Goal: Task Accomplishment & Management: Use online tool/utility

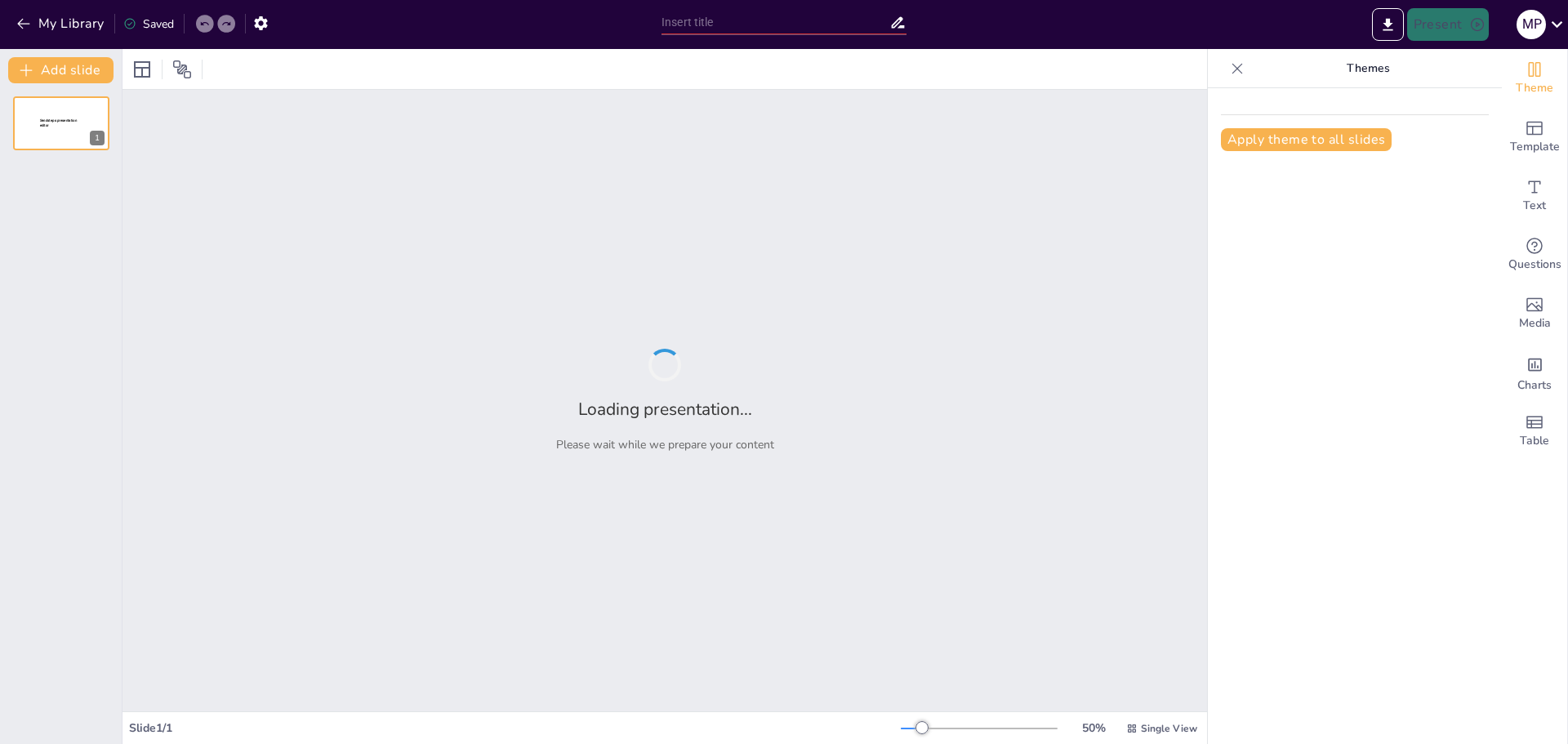
type input "Imported Plan 5S CMZ V2.pptx"
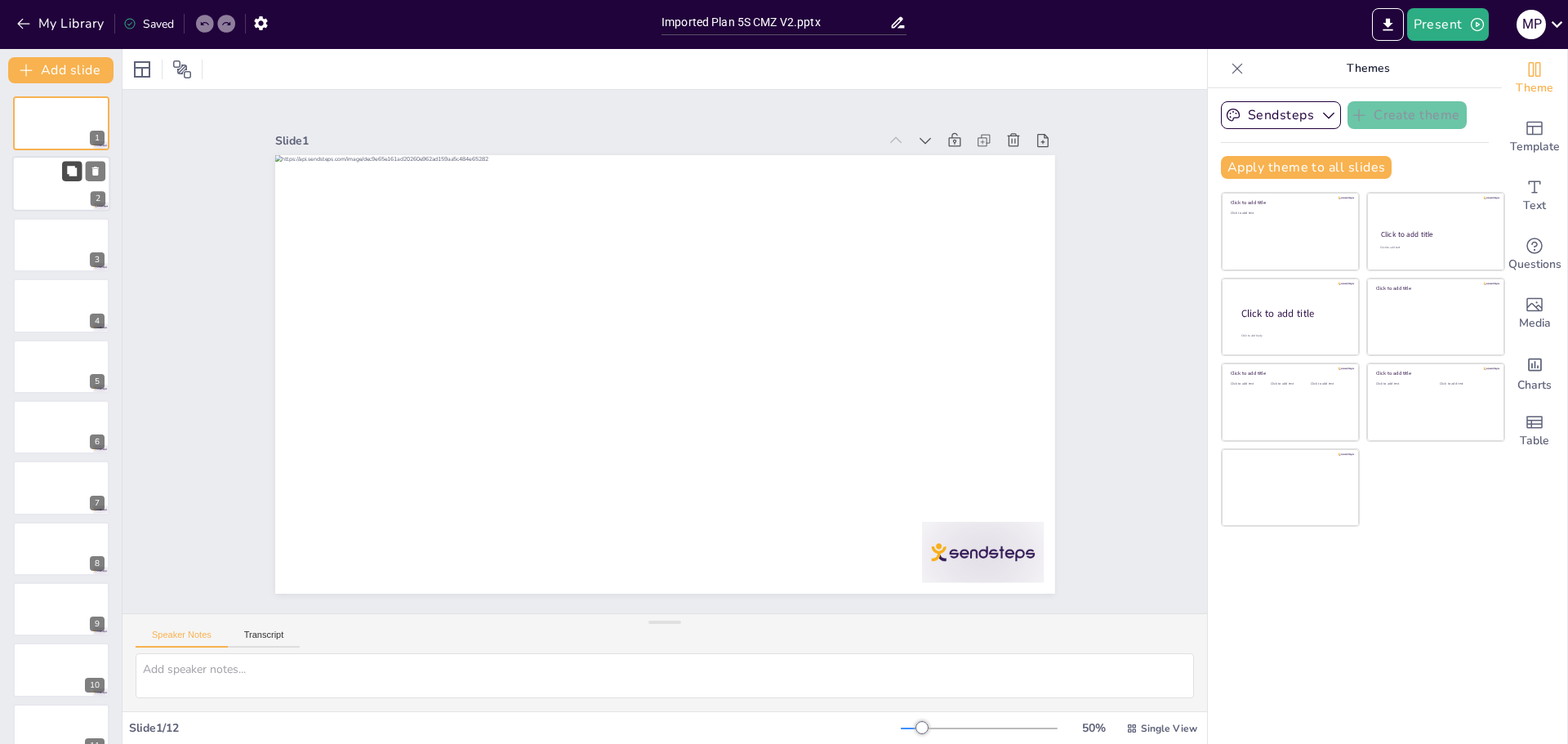
click at [69, 172] on icon at bounding box center [72, 172] width 10 height 10
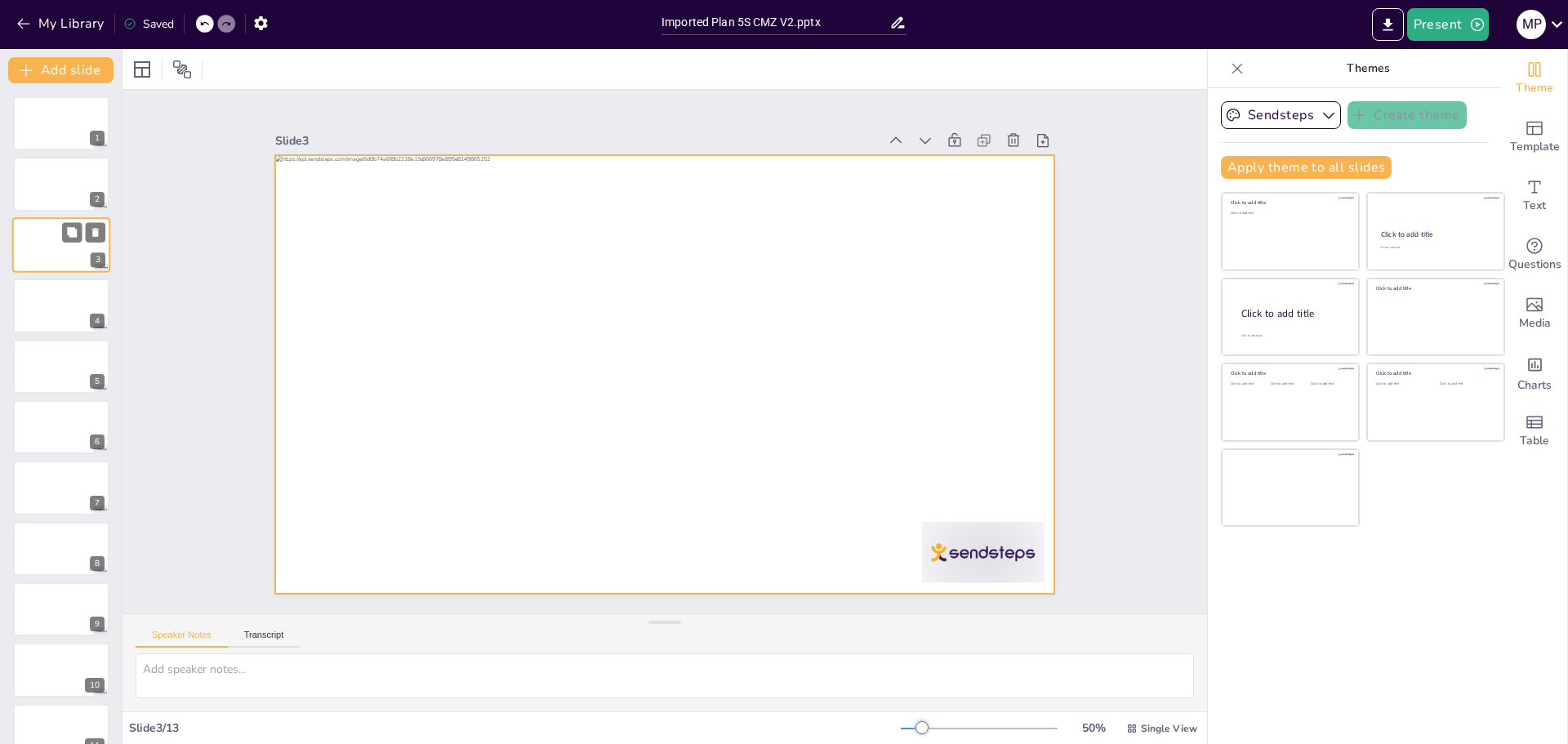
click at [49, 238] on div at bounding box center [61, 245] width 98 height 56
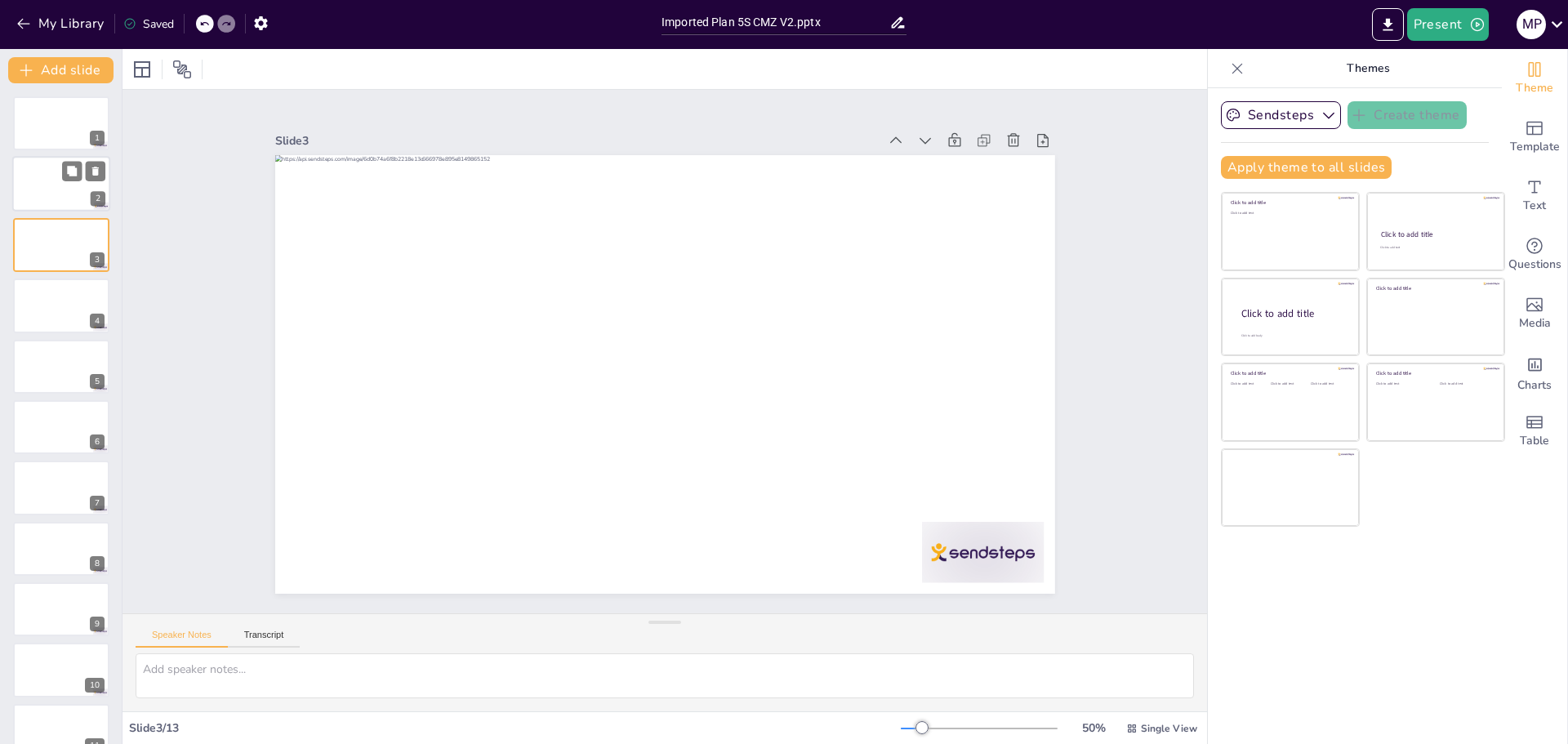
click at [51, 178] on div at bounding box center [61, 185] width 98 height 56
click at [53, 125] on div at bounding box center [61, 124] width 98 height 56
click at [272, 638] on button "Transcript" at bounding box center [264, 638] width 73 height 18
click at [1136, 637] on button "Google US English (en-US)" at bounding box center [1073, 637] width 163 height 26
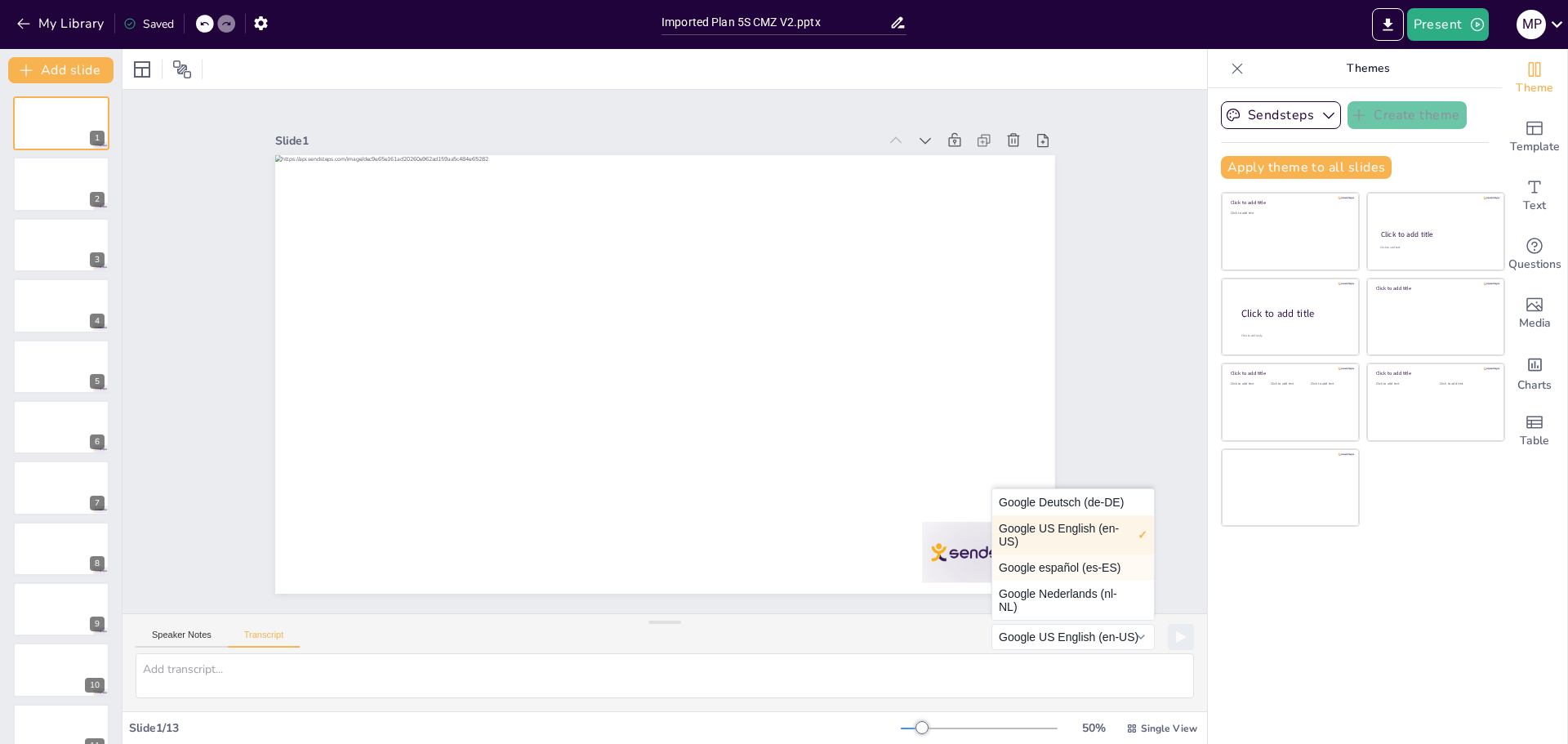
click at [1048, 569] on button "Google español (es-ES)" at bounding box center [1072, 568] width 162 height 26
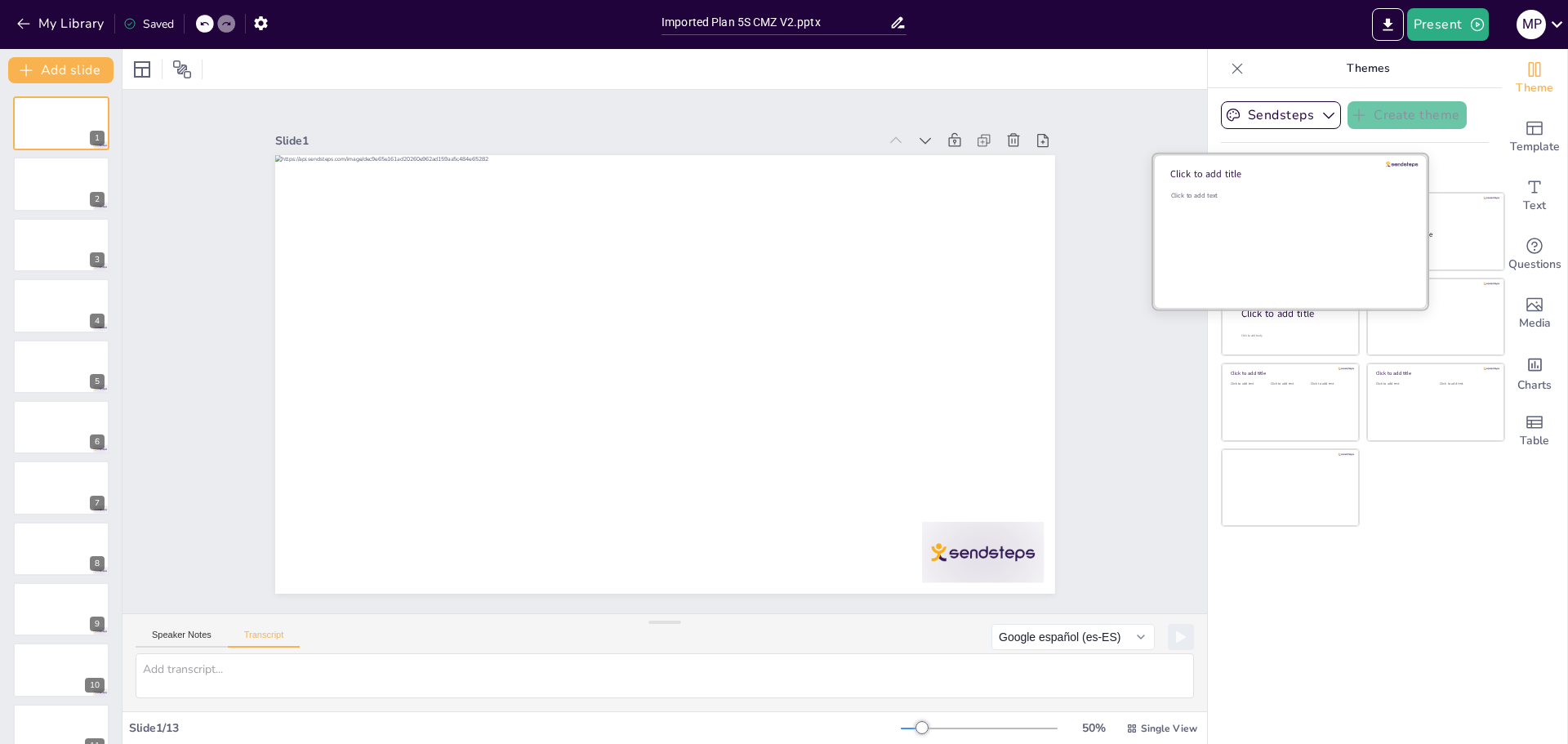
click at [1279, 239] on div "Click to add text" at bounding box center [1288, 242] width 234 height 102
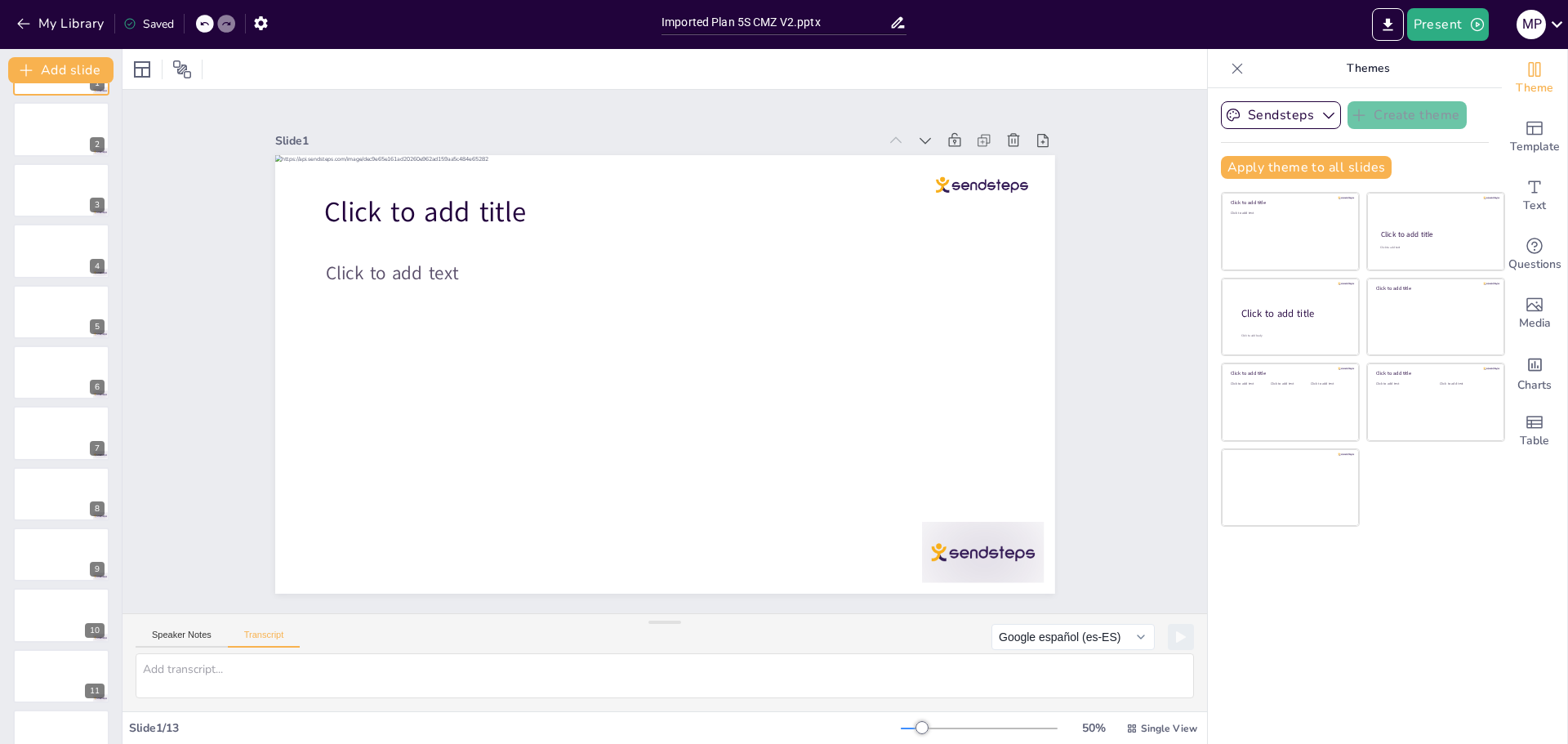
scroll to position [148, 0]
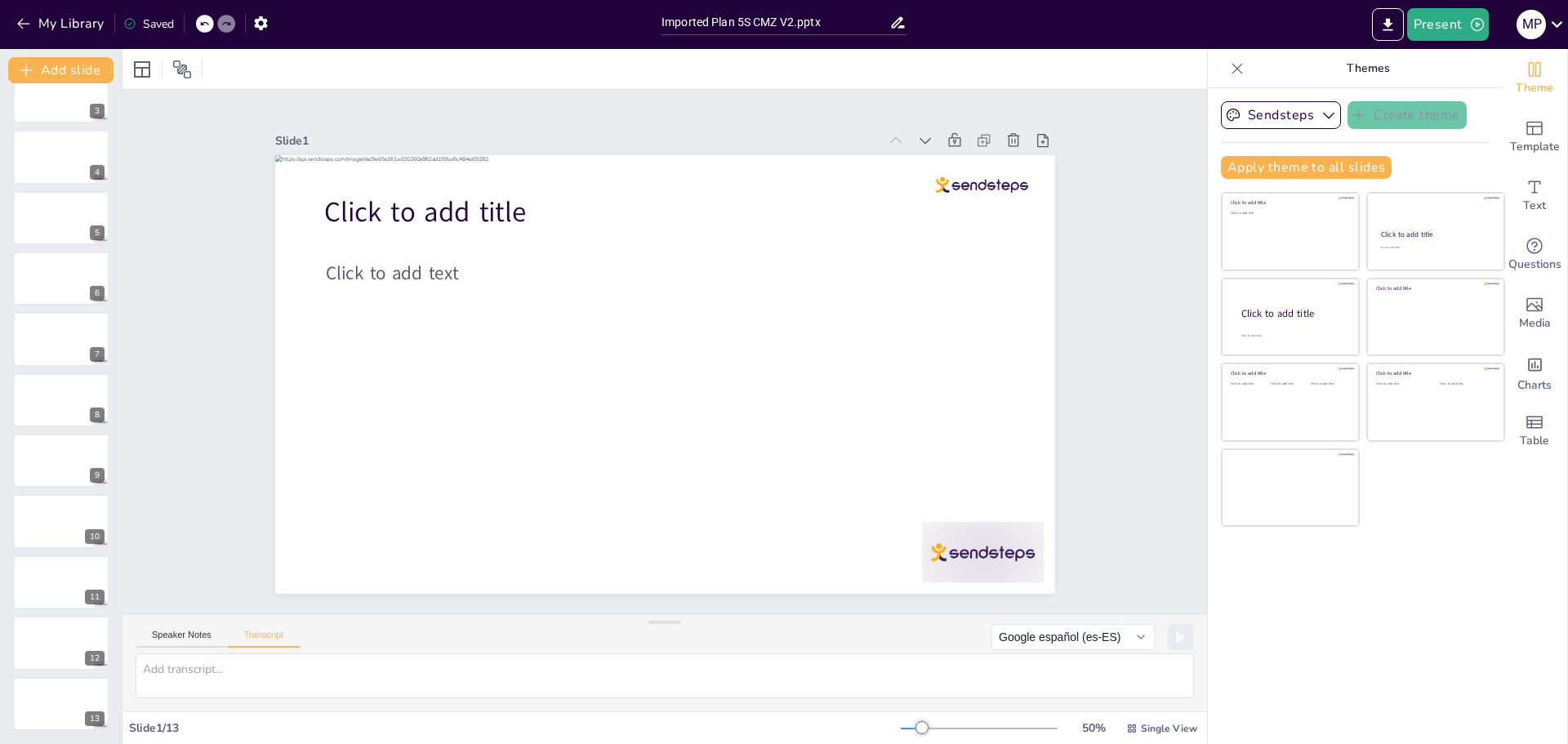
click at [226, 725] on div "Slide 1 / 13" at bounding box center [514, 728] width 772 height 15
click at [219, 726] on div "Slide 1 / 13" at bounding box center [514, 728] width 772 height 15
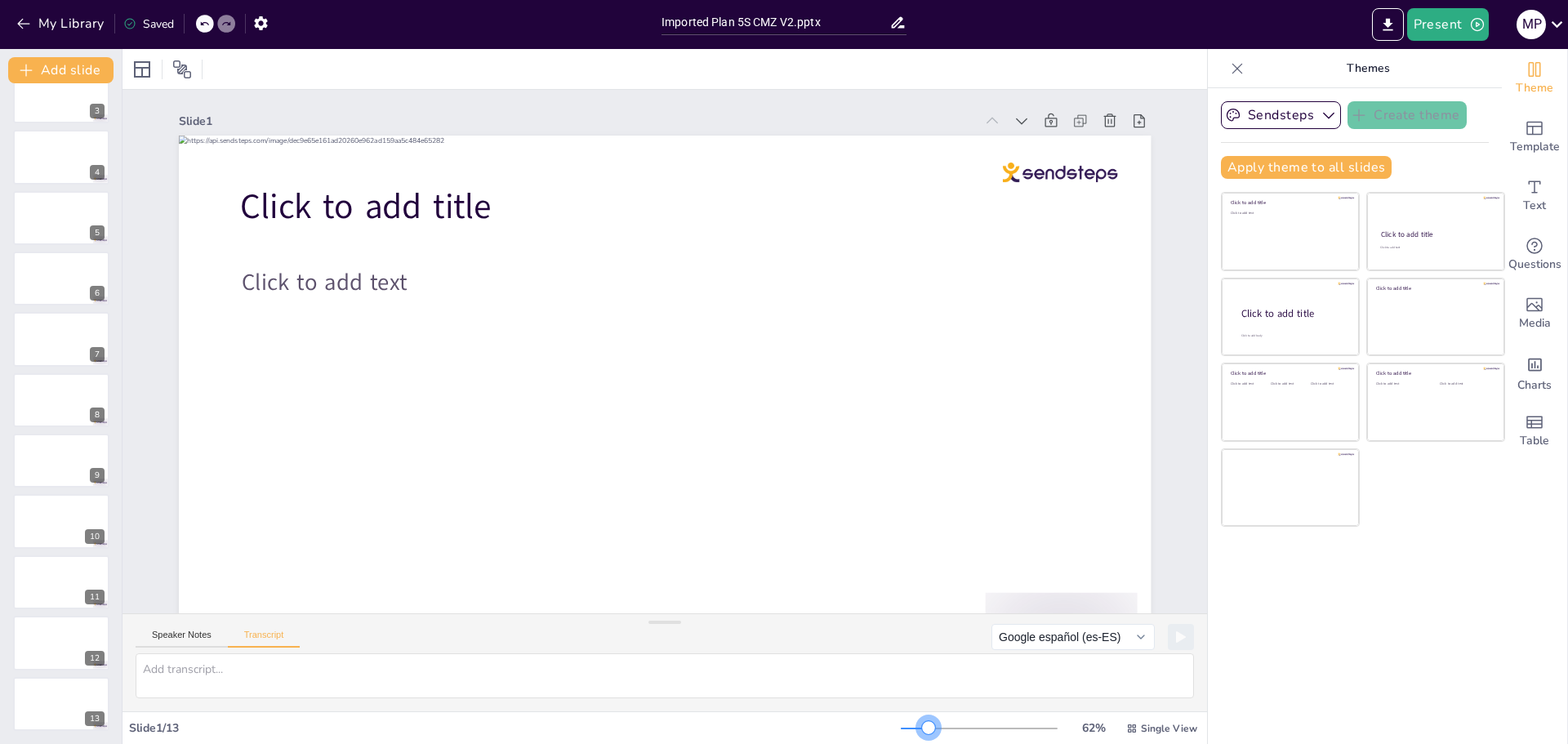
drag, startPoint x: 907, startPoint y: 727, endPoint x: 918, endPoint y: 730, distance: 11.4
click at [923, 730] on div at bounding box center [928, 727] width 13 height 13
click at [1127, 723] on icon at bounding box center [1132, 728] width 11 height 11
click at [1128, 728] on icon at bounding box center [1133, 728] width 8 height 8
click at [1137, 694] on font "Vista de lista" at bounding box center [1140, 692] width 66 height 15
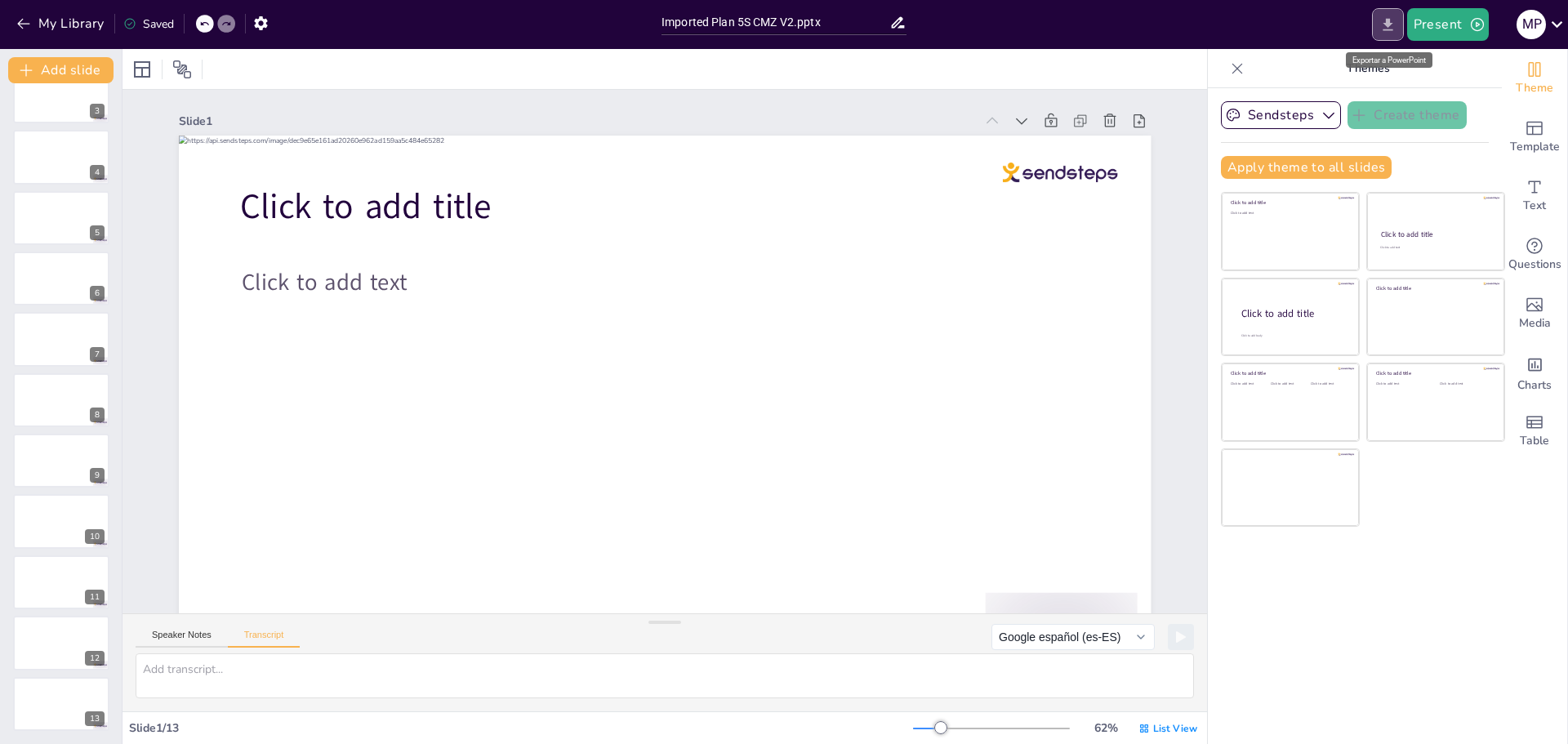
click at [1393, 25] on icon "Export to PowerPoint" at bounding box center [1388, 25] width 17 height 17
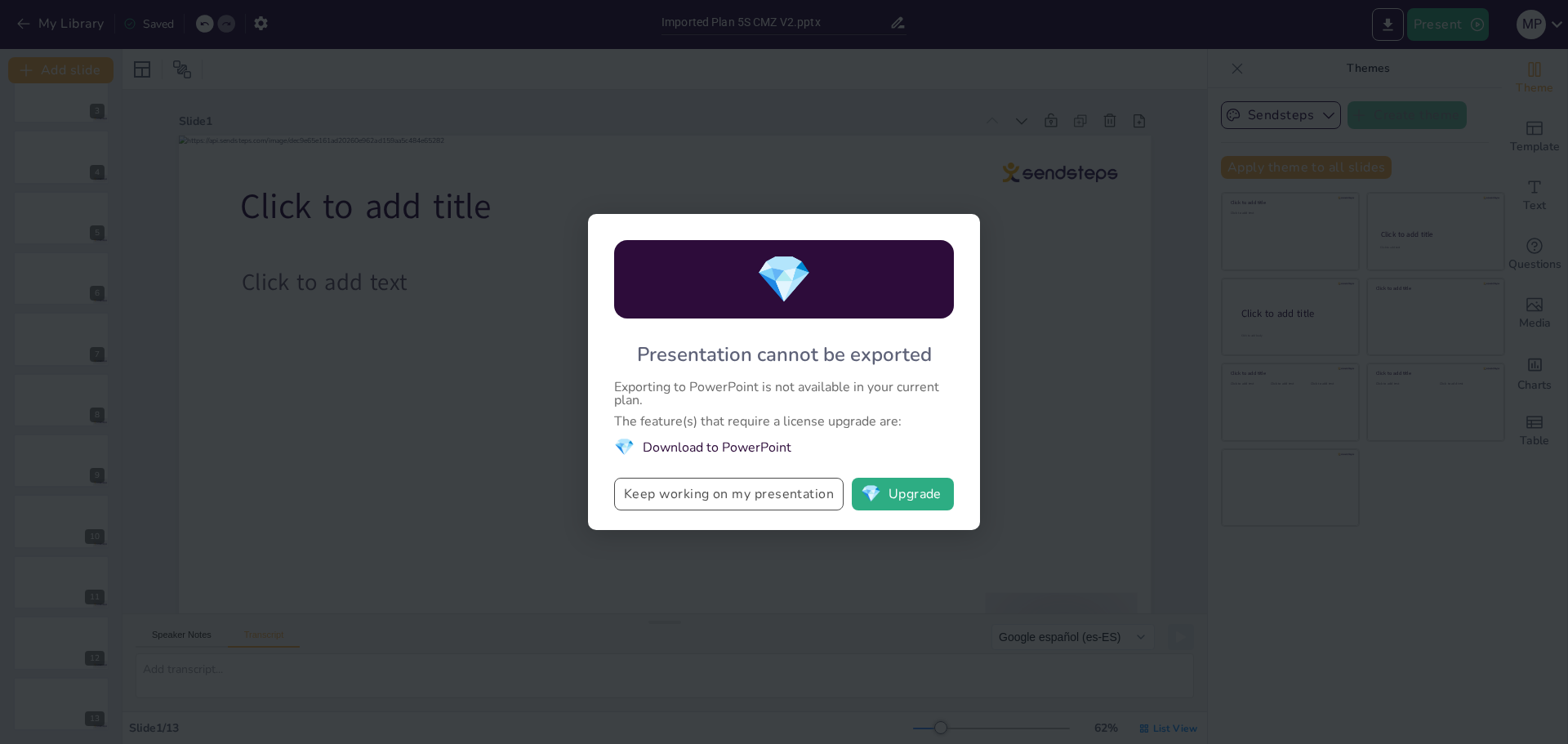
click at [724, 490] on button "Keep working on my presentation" at bounding box center [729, 494] width 230 height 33
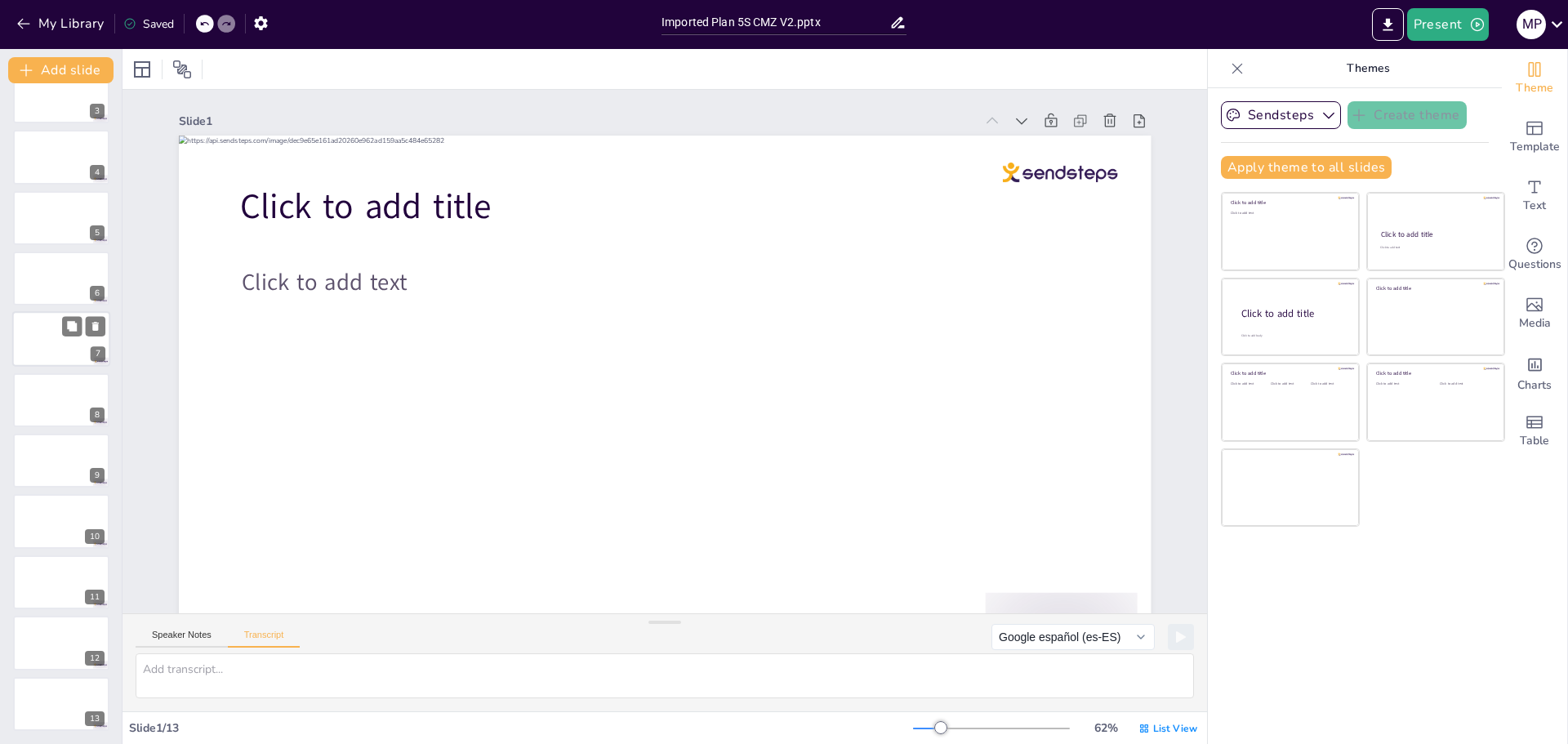
click at [57, 349] on div at bounding box center [61, 340] width 98 height 56
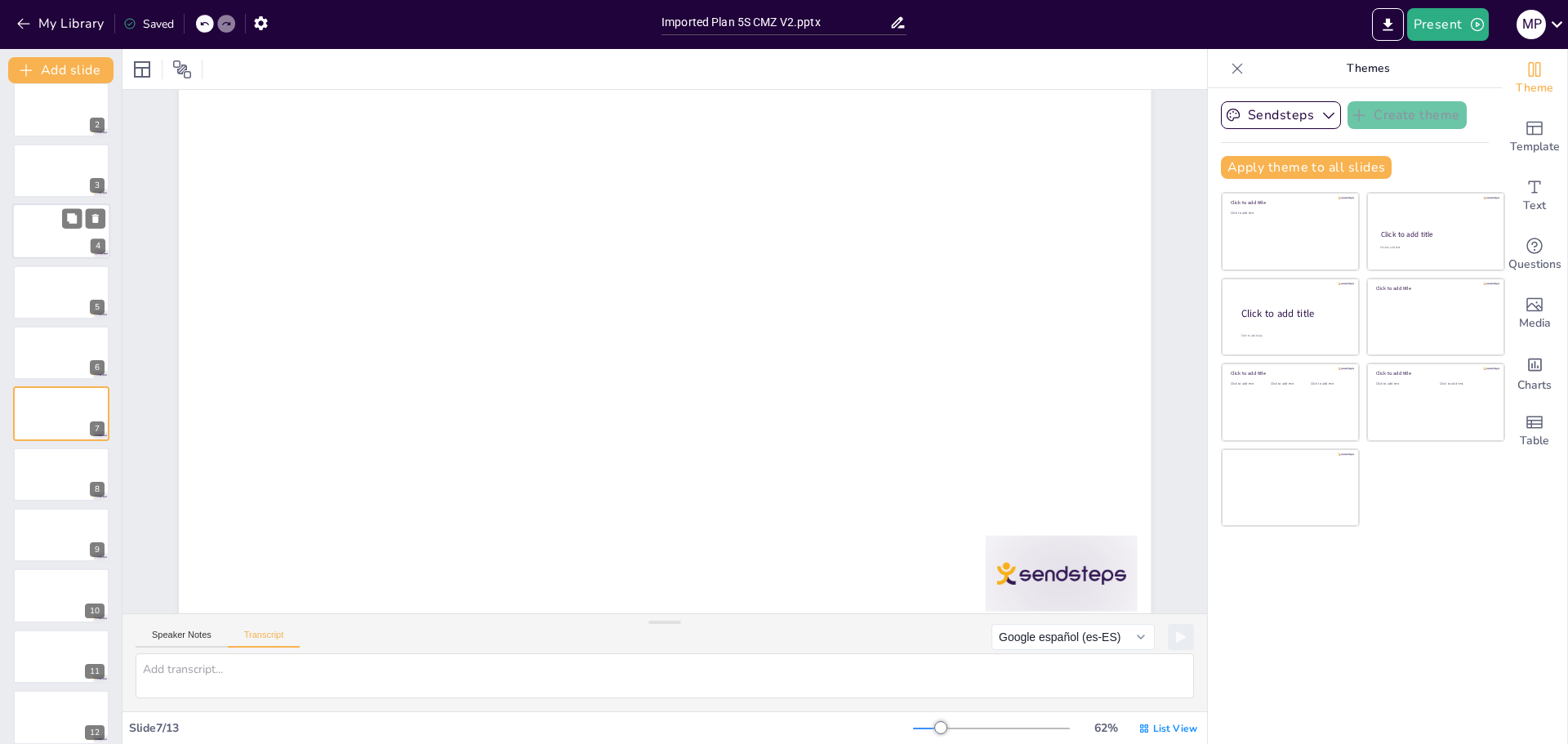
click at [34, 247] on div at bounding box center [61, 231] width 98 height 56
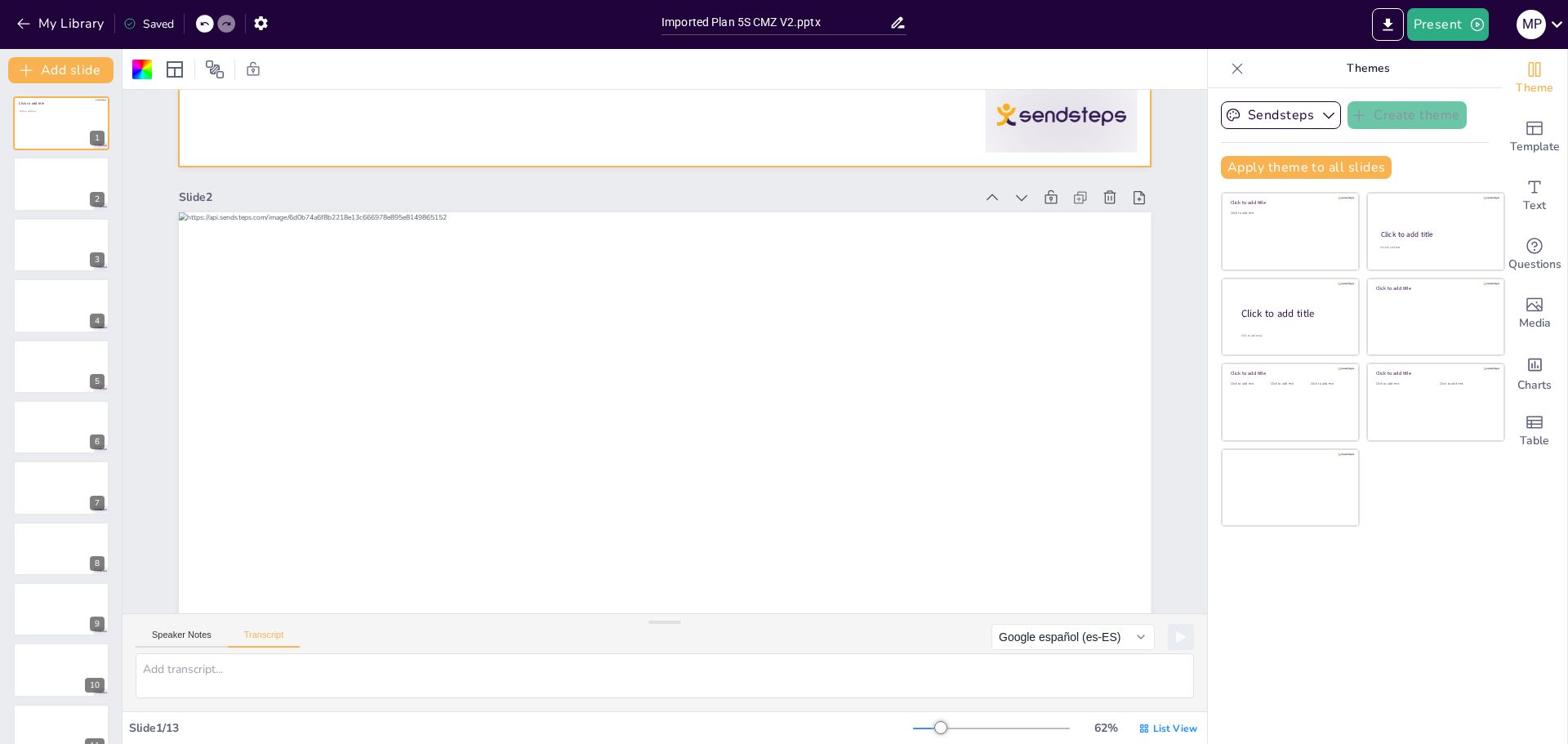
scroll to position [572, 0]
